Goal: Information Seeking & Learning: Learn about a topic

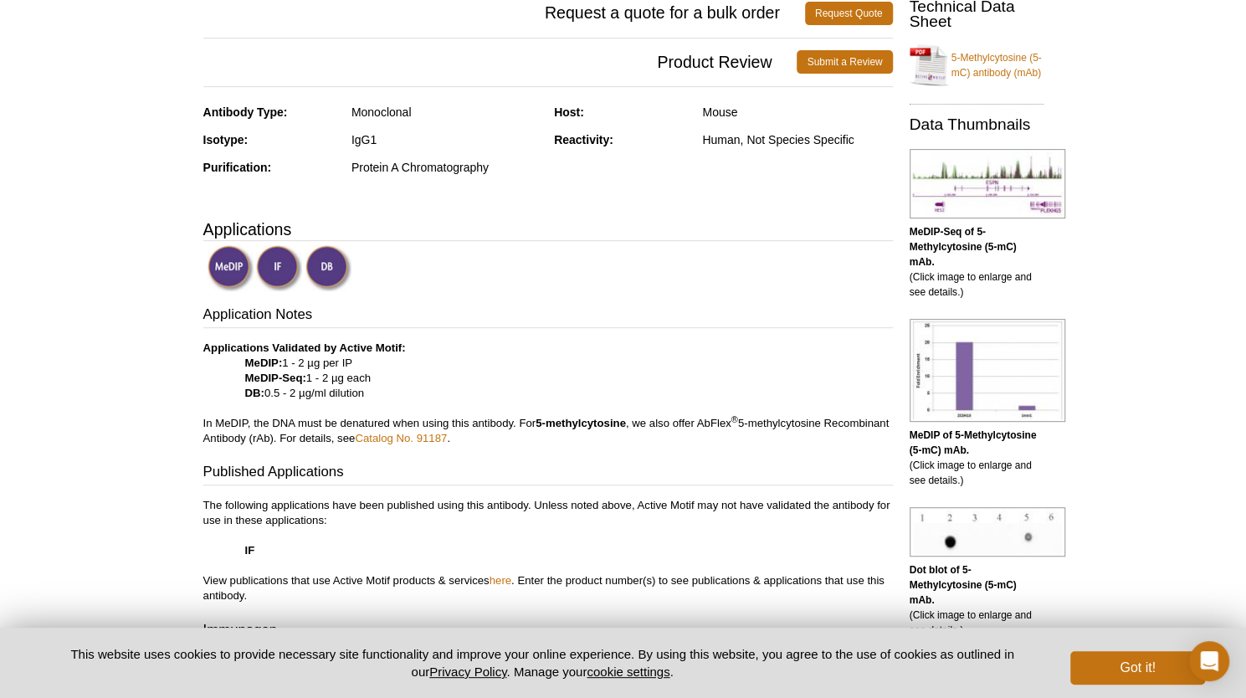
scroll to position [316, 0]
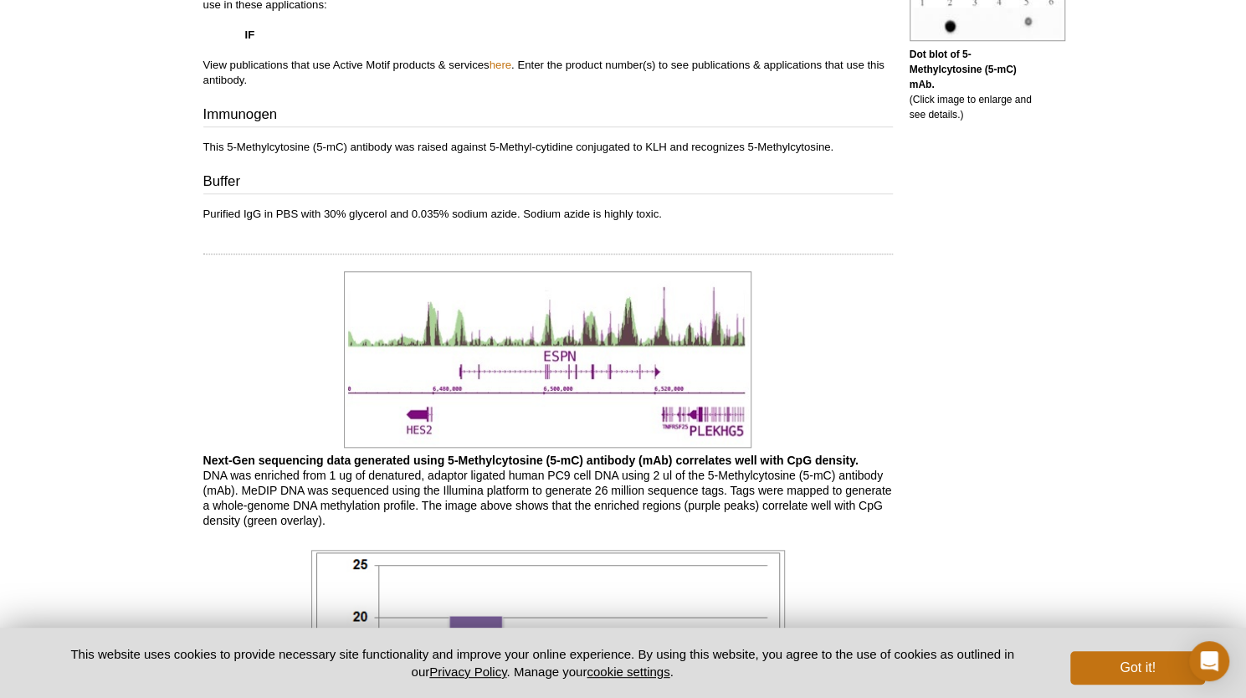
scroll to position [875, 0]
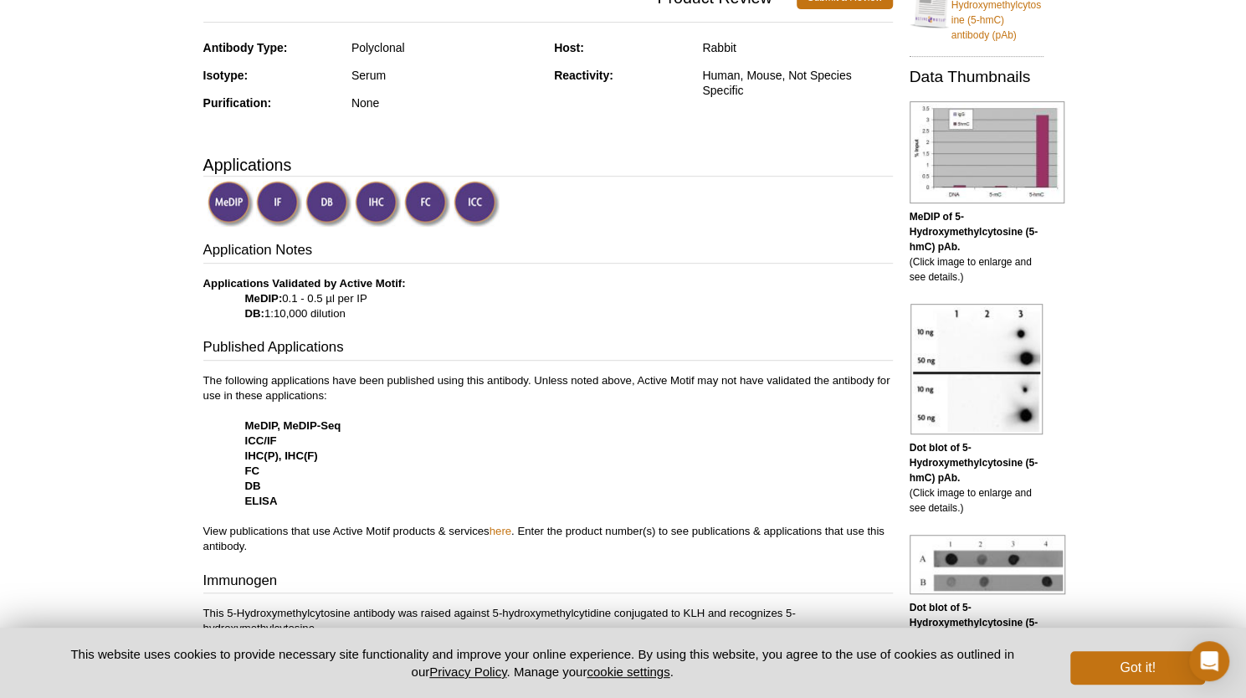
scroll to position [234, 0]
